Goal: Communication & Community: Answer question/provide support

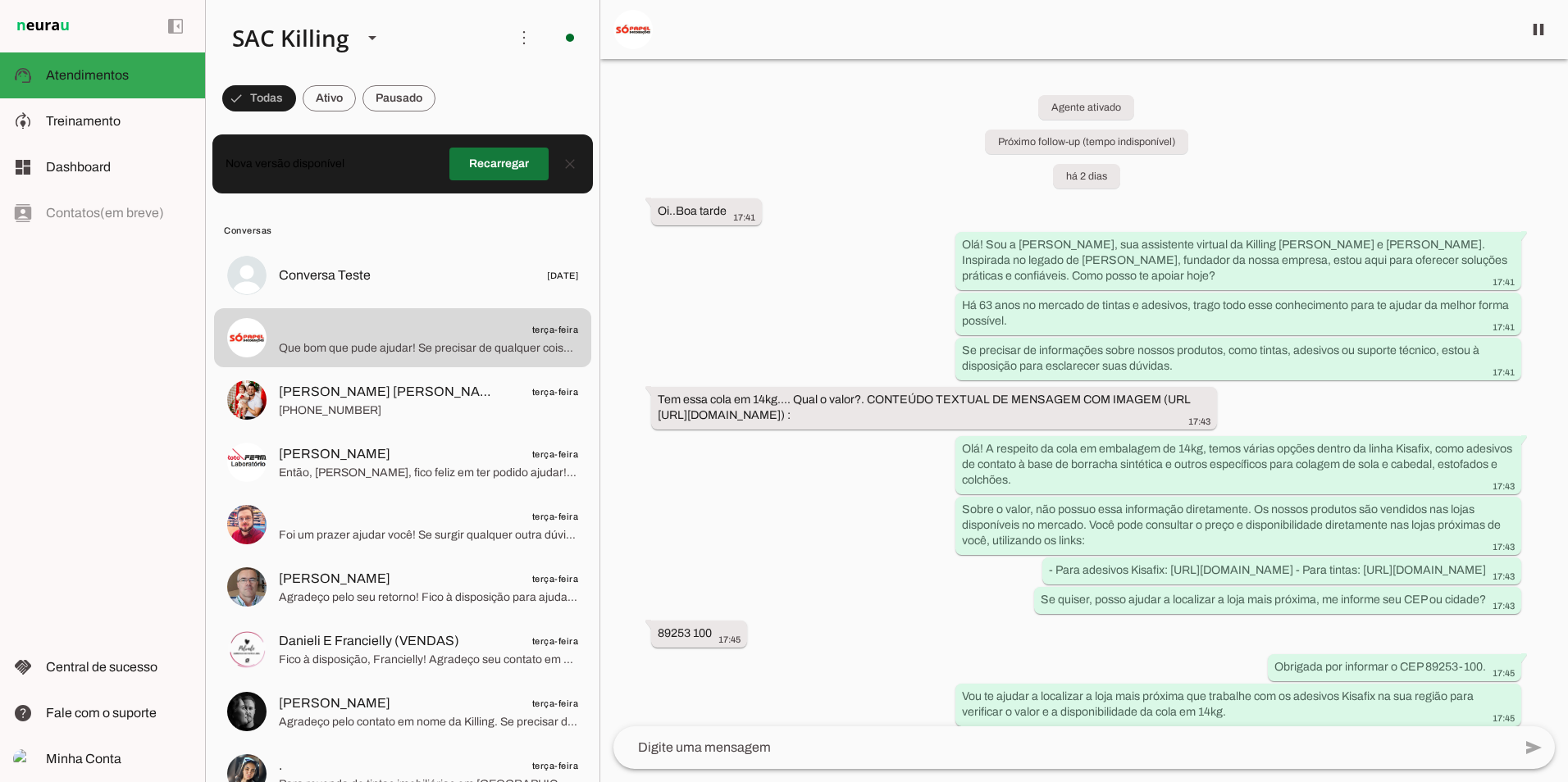
click at [504, 161] on span at bounding box center [498, 163] width 99 height 39
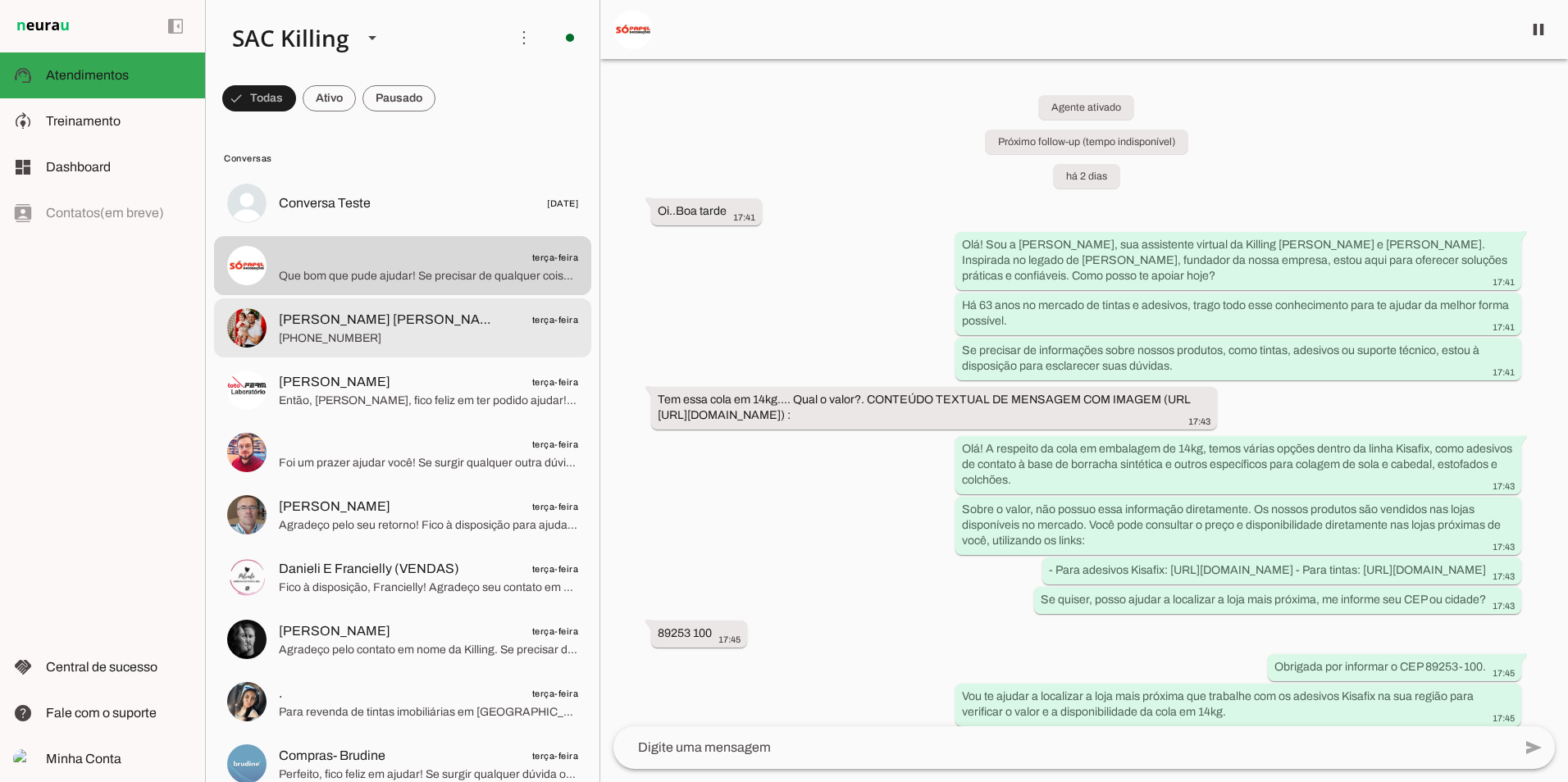
click at [395, 315] on span "[PERSON_NAME] [PERSON_NAME]" at bounding box center [387, 320] width 216 height 20
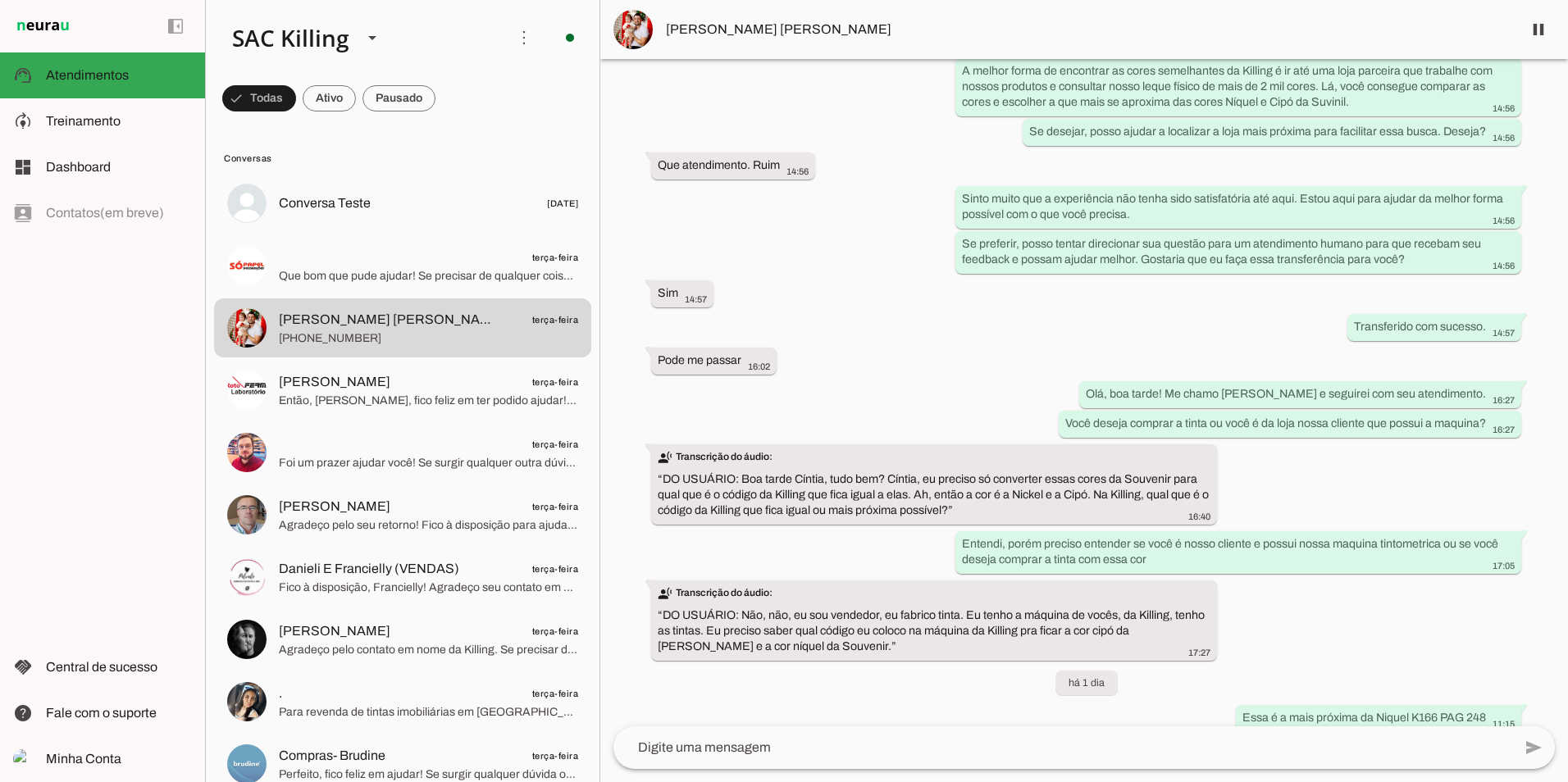
scroll to position [1394, 0]
